Goal: Task Accomplishment & Management: Manage account settings

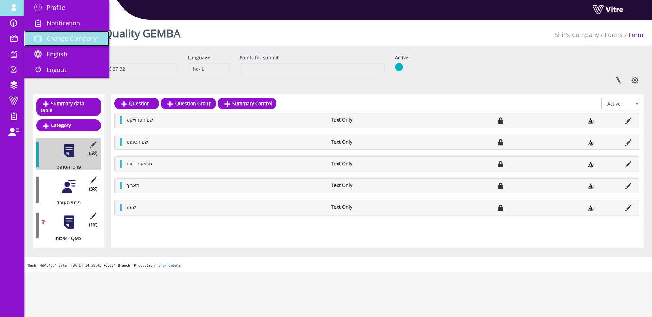
click at [49, 42] on link "Change Company" at bounding box center [66, 39] width 85 height 16
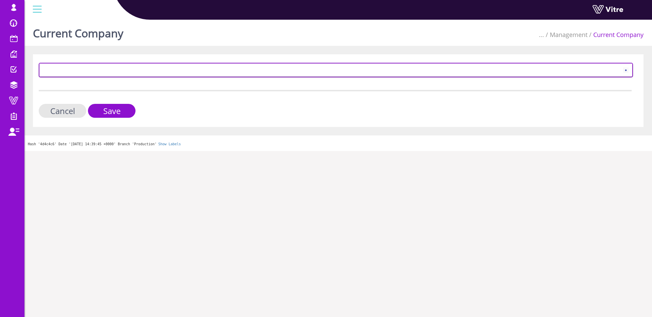
click at [89, 71] on span at bounding box center [330, 70] width 580 height 12
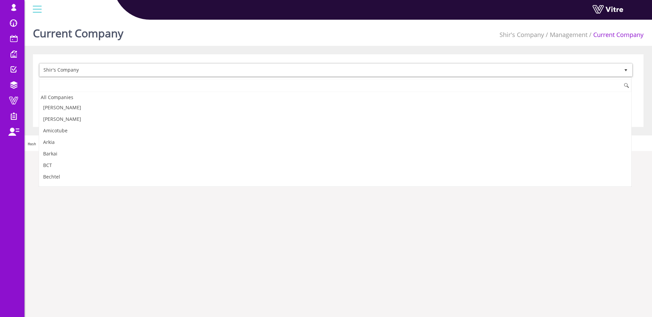
scroll to position [771, 0]
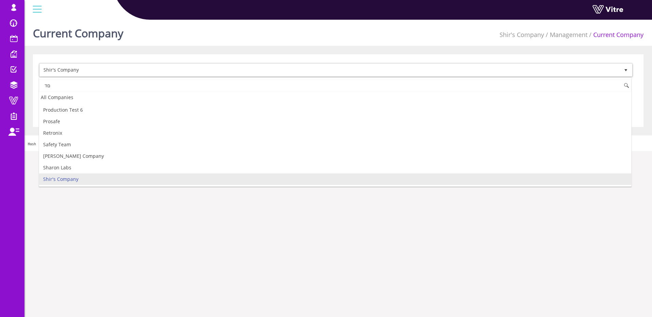
type input "ם"
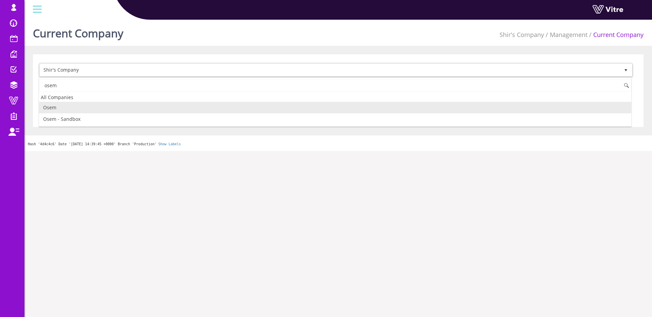
scroll to position [0, 0]
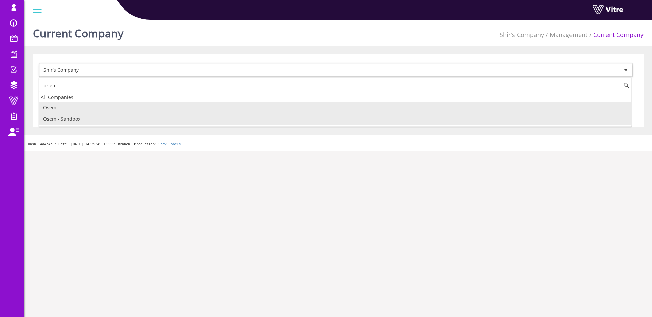
click at [76, 113] on li "Osem - Sandbox" at bounding box center [335, 119] width 592 height 12
type input "osem"
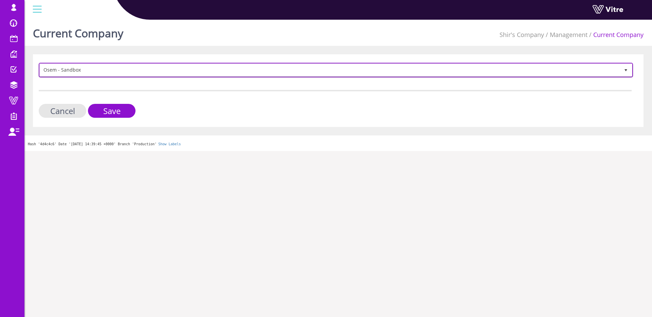
click at [76, 71] on span "Osem - Sandbox" at bounding box center [330, 70] width 580 height 12
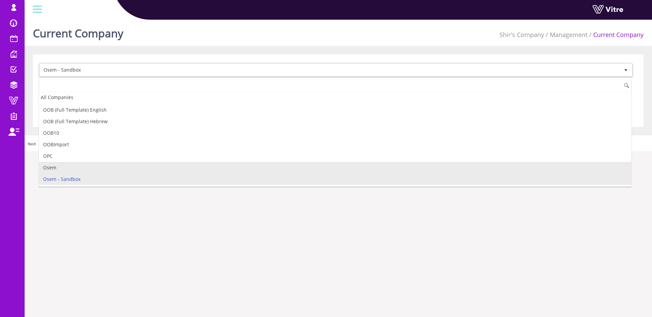
click at [68, 164] on li "Osem" at bounding box center [335, 168] width 592 height 12
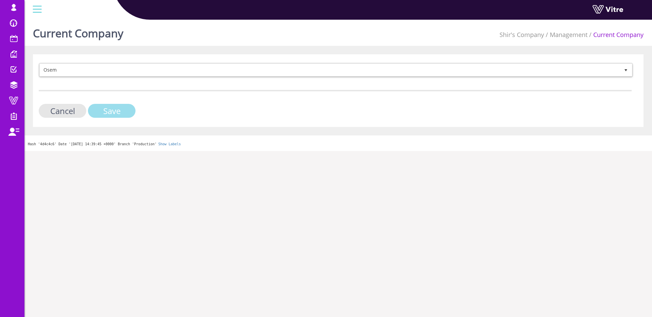
click at [112, 112] on input "Save" at bounding box center [112, 111] width 48 height 14
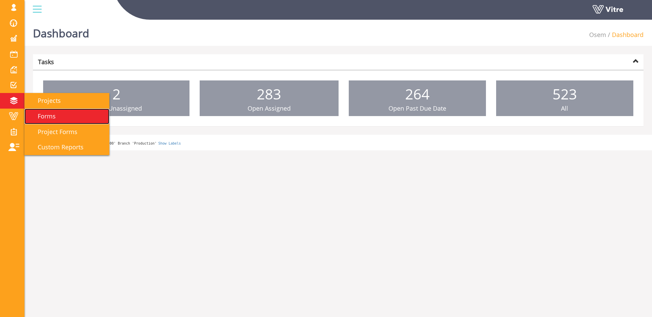
drag, startPoint x: 68, startPoint y: 112, endPoint x: 75, endPoint y: 112, distance: 6.5
click at [68, 112] on link "Forms" at bounding box center [66, 117] width 85 height 16
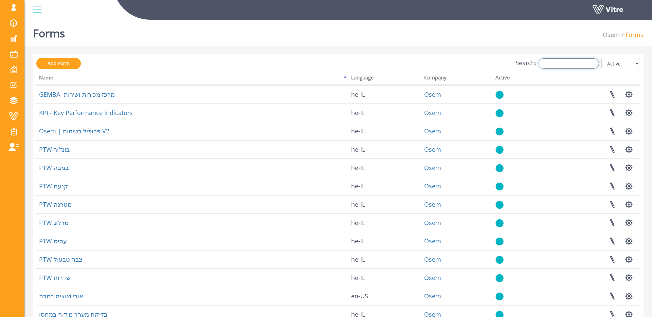
click at [575, 60] on input "Search:" at bounding box center [569, 63] width 60 height 10
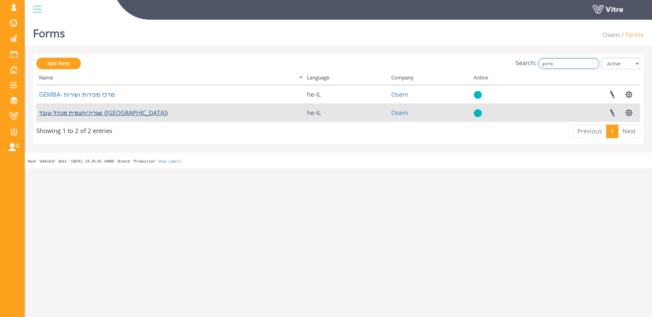
type input "gemb"
click at [83, 110] on link "שגרה/תצפית מנהל-עובד (Gemba)" at bounding box center [103, 113] width 129 height 8
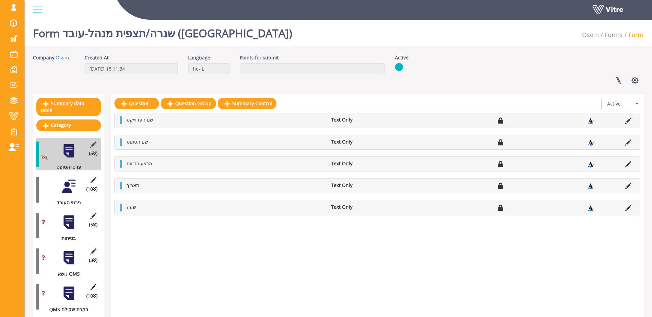
scroll to position [4, 0]
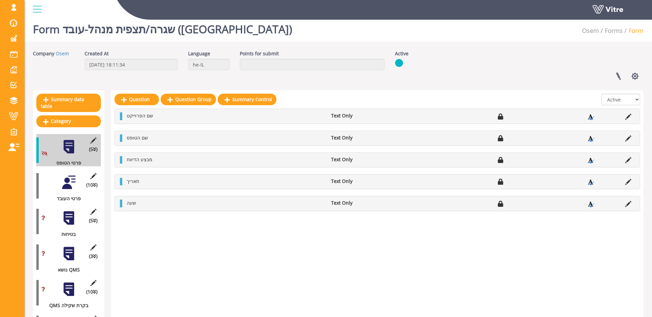
click at [74, 248] on div at bounding box center [68, 253] width 15 height 15
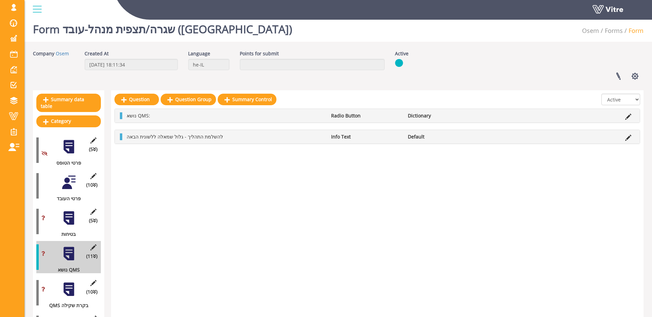
click at [68, 218] on div at bounding box center [68, 218] width 15 height 15
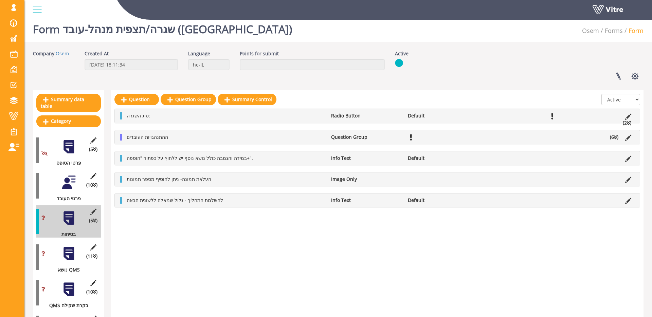
click at [65, 253] on div at bounding box center [68, 253] width 15 height 15
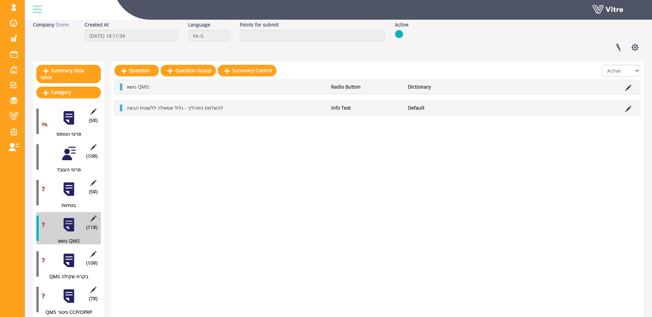
scroll to position [38, 0]
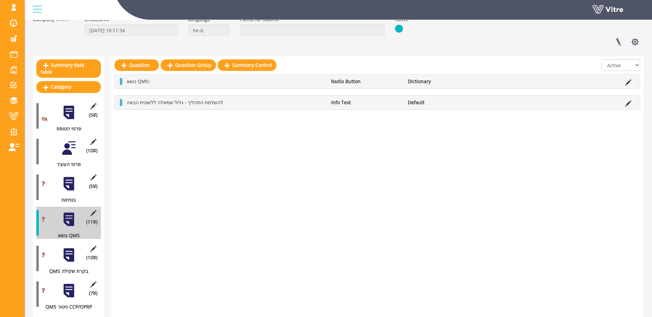
click at [74, 253] on div at bounding box center [68, 255] width 15 height 15
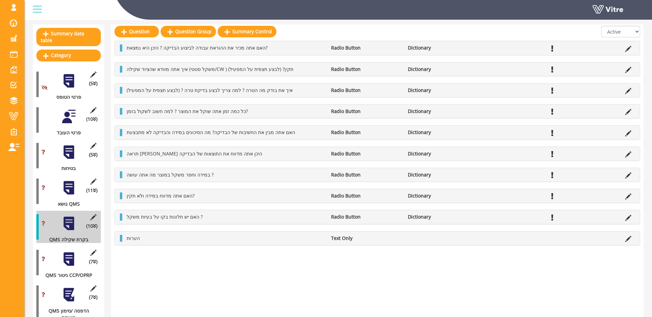
scroll to position [124, 0]
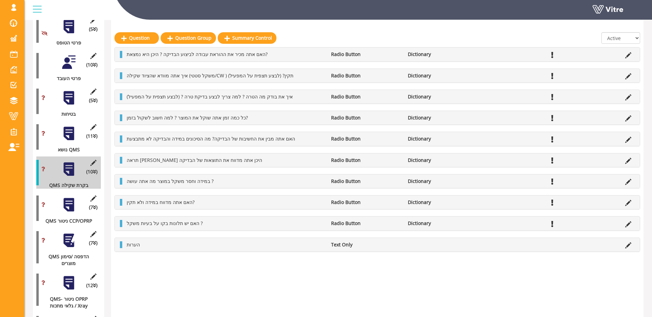
click at [231, 114] on div "כל כמה זמן אתה שוקל את המוצר ? למה חשוב לשקול בזמן? Radio Button Dictionary" at bounding box center [377, 118] width 525 height 14
click at [627, 118] on icon at bounding box center [628, 118] width 6 height 6
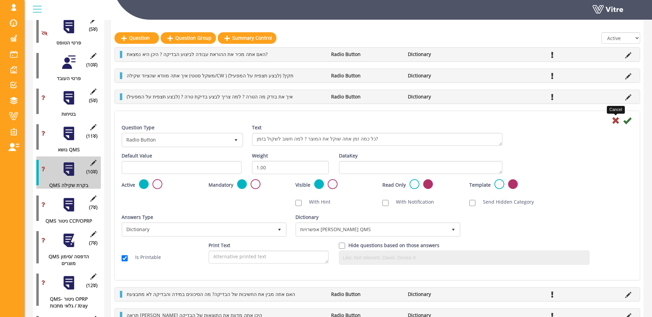
click at [615, 120] on icon at bounding box center [616, 121] width 8 height 8
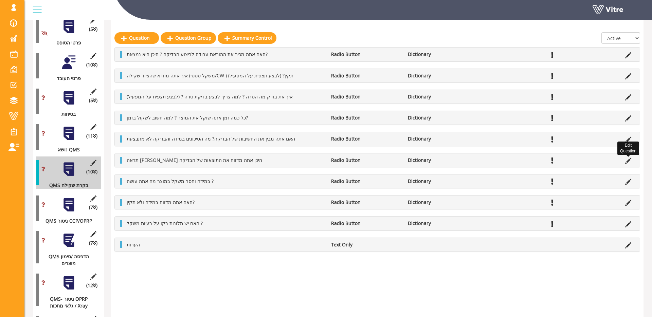
click at [630, 163] on icon at bounding box center [628, 161] width 6 height 6
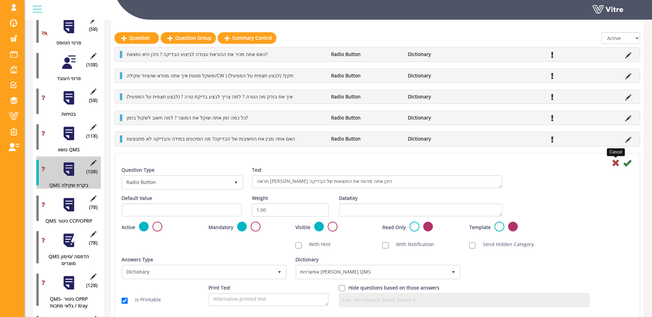
click at [616, 163] on icon at bounding box center [616, 163] width 8 height 8
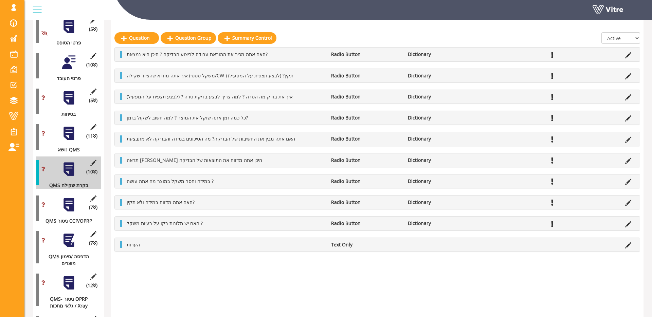
click at [82, 211] on div "(7 ) QMS ניטור CCP/OPRP" at bounding box center [68, 208] width 65 height 32
click at [74, 207] on div at bounding box center [68, 204] width 15 height 15
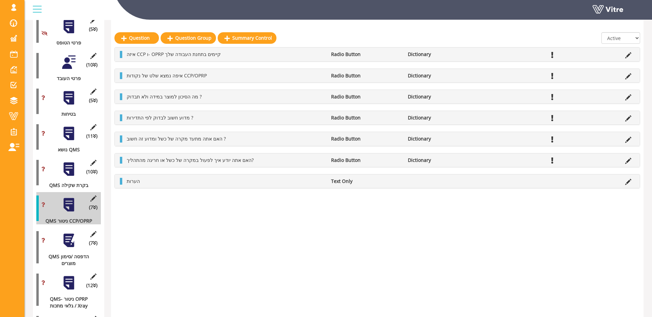
click at [630, 161] on icon at bounding box center [628, 161] width 6 height 6
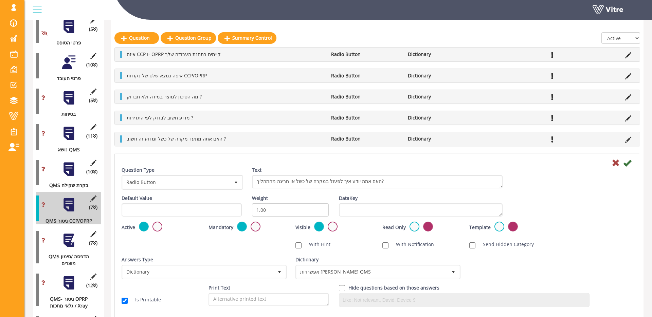
click at [611, 163] on div at bounding box center [378, 163] width 522 height 8
click at [613, 163] on icon at bounding box center [616, 163] width 8 height 8
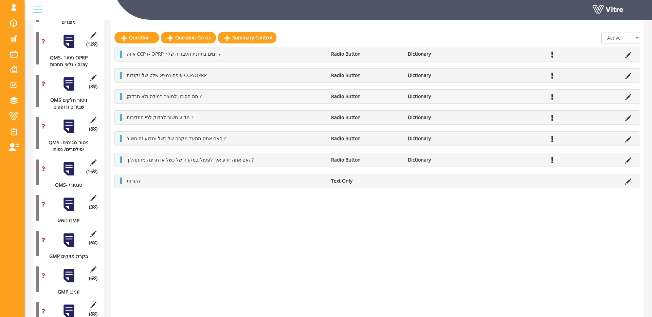
scroll to position [365, 0]
click at [69, 249] on div at bounding box center [68, 240] width 15 height 15
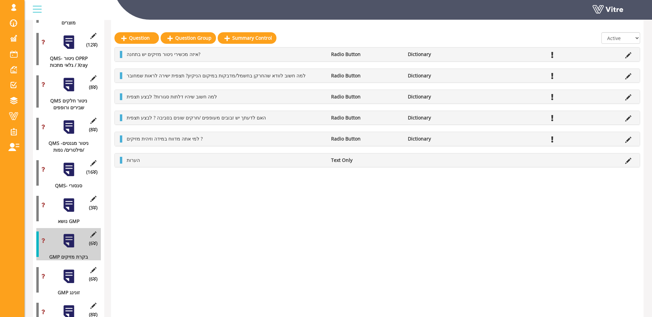
click at [630, 140] on icon at bounding box center [628, 140] width 6 height 6
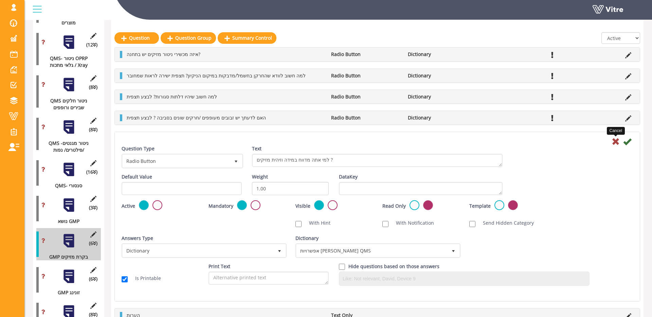
click at [616, 141] on icon at bounding box center [616, 142] width 8 height 8
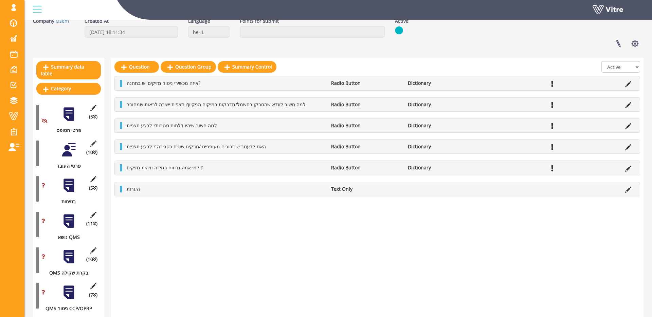
scroll to position [0, 0]
